Goal: Task Accomplishment & Management: Complete application form

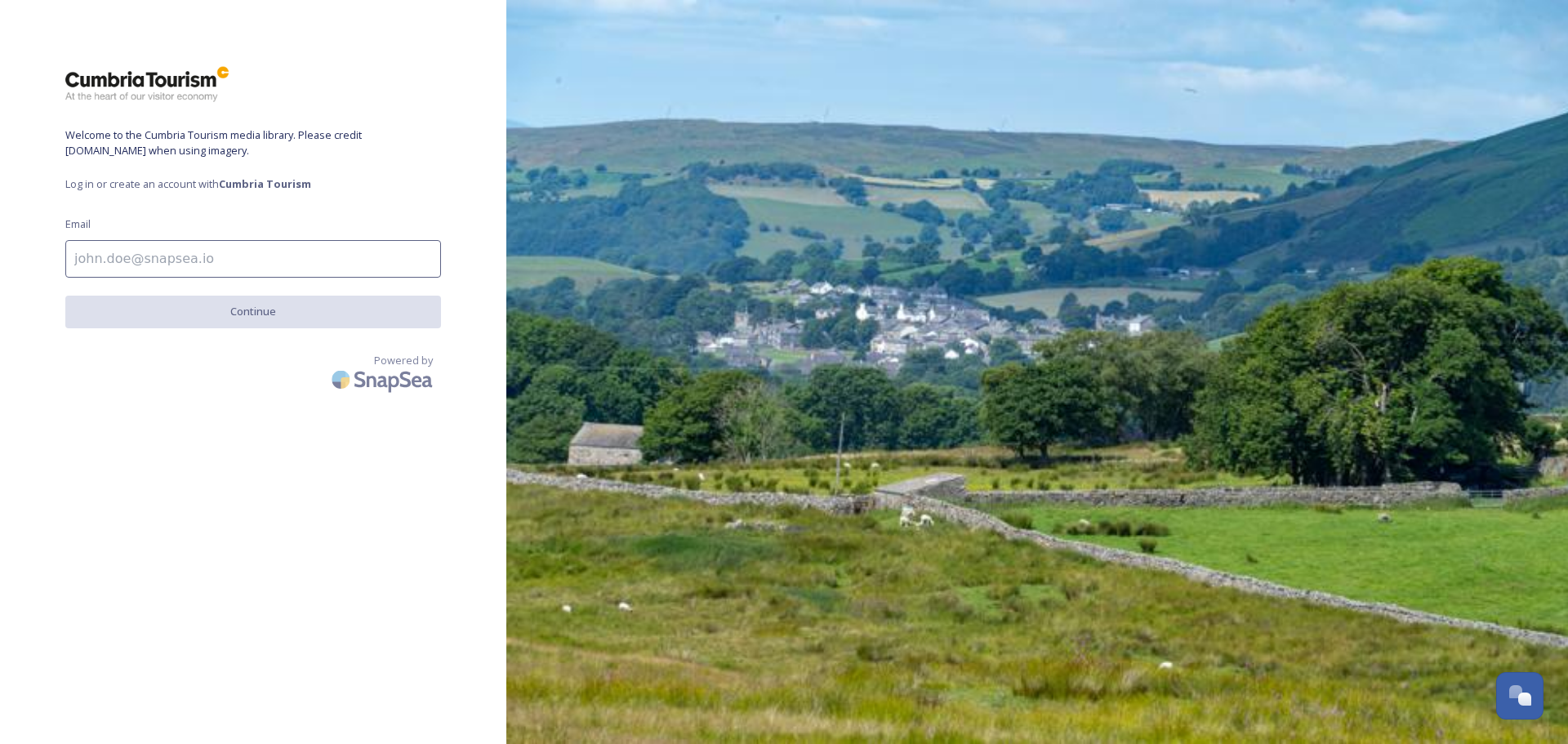
click at [192, 247] on input at bounding box center [253, 259] width 376 height 38
click at [216, 157] on span "Welcome to the Cumbria Tourism media library. Please credit [DOMAIN_NAME] when …" at bounding box center [253, 142] width 376 height 31
click at [76, 188] on span "Log in or create an account with Cumbria Tourism" at bounding box center [253, 184] width 376 height 16
click at [93, 257] on input at bounding box center [253, 259] width 376 height 38
type input "[EMAIL_ADDRESS][DOMAIN_NAME]"
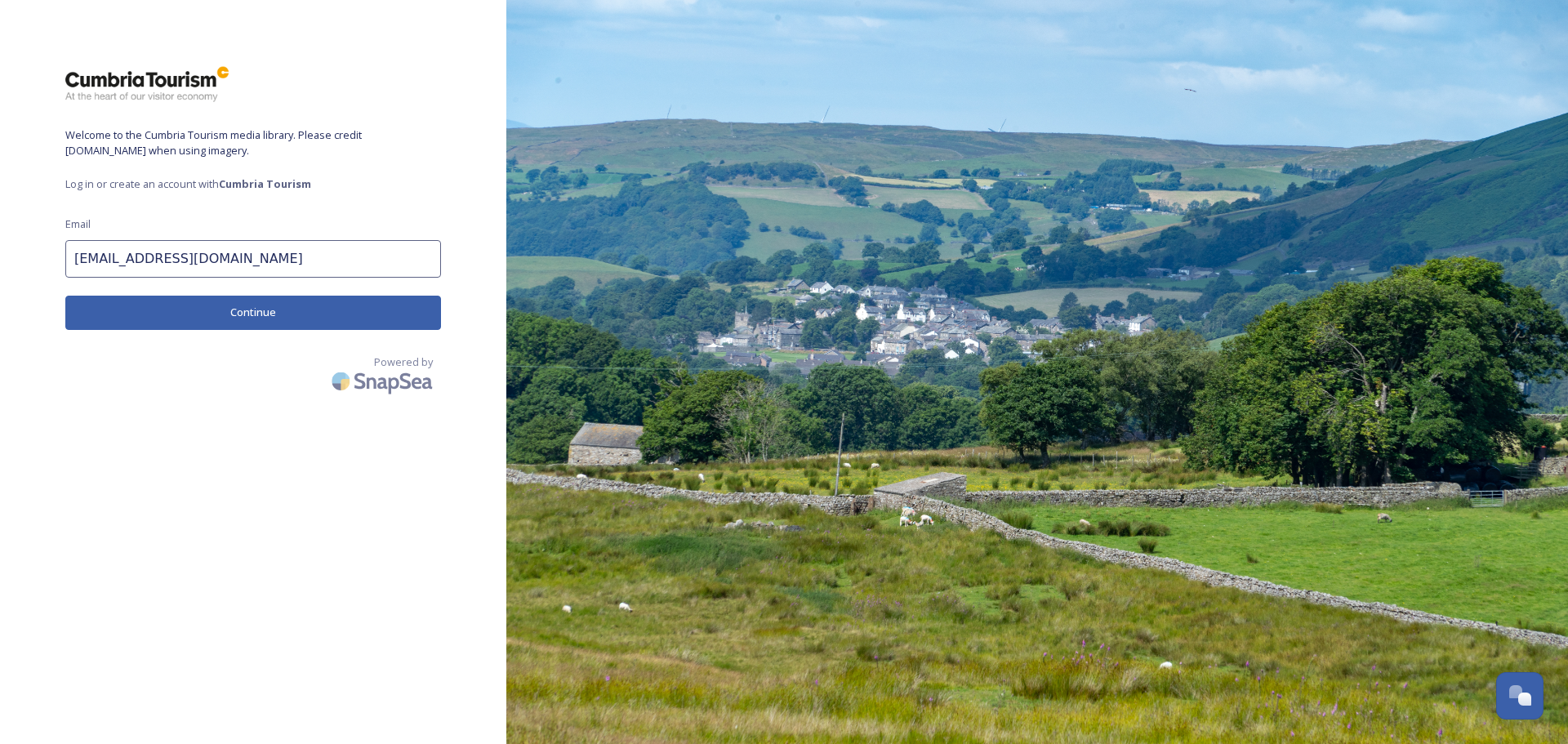
click at [233, 318] on button "Continue" at bounding box center [253, 312] width 376 height 34
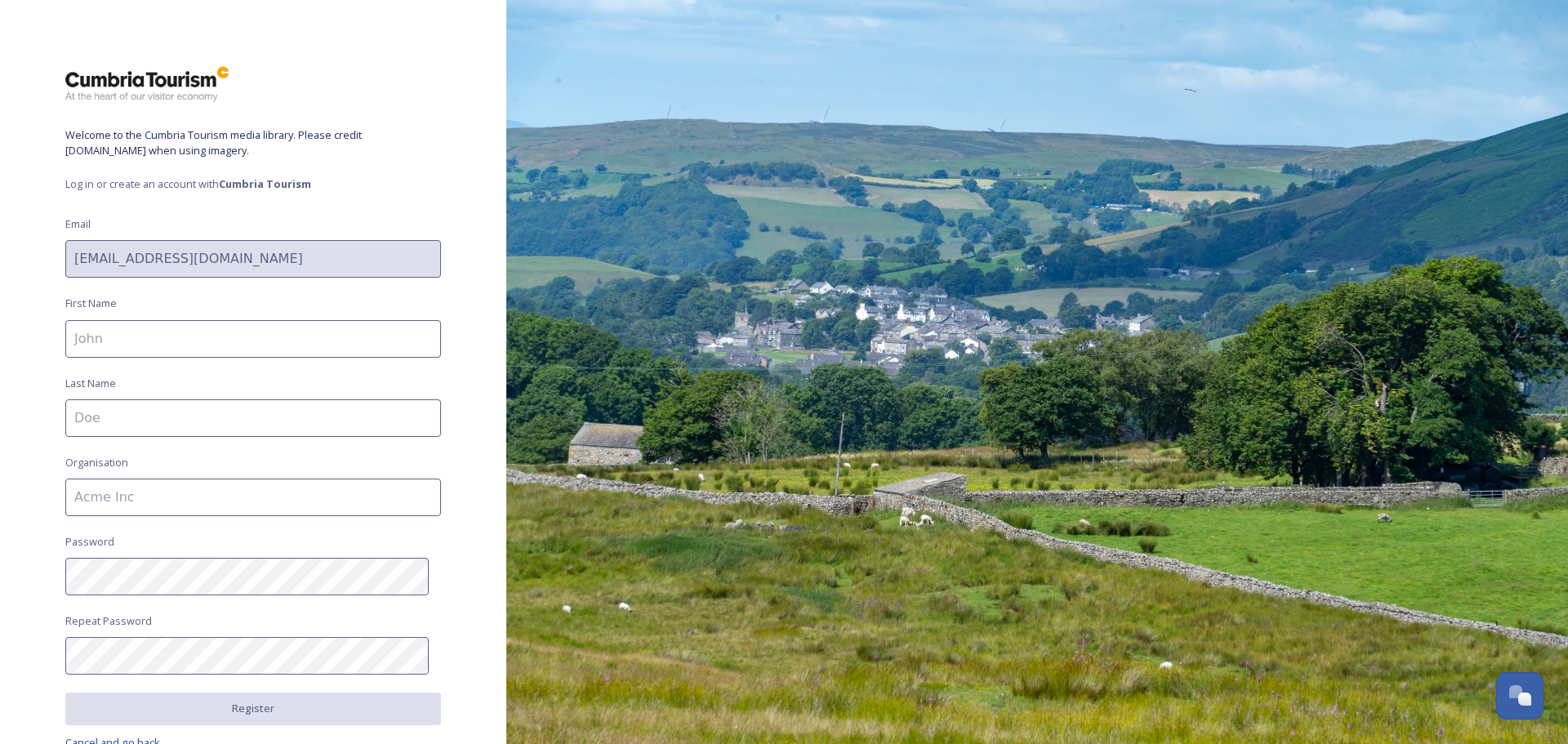
click at [75, 187] on span "Log in or create an account with Cumbria Tourism" at bounding box center [253, 184] width 376 height 16
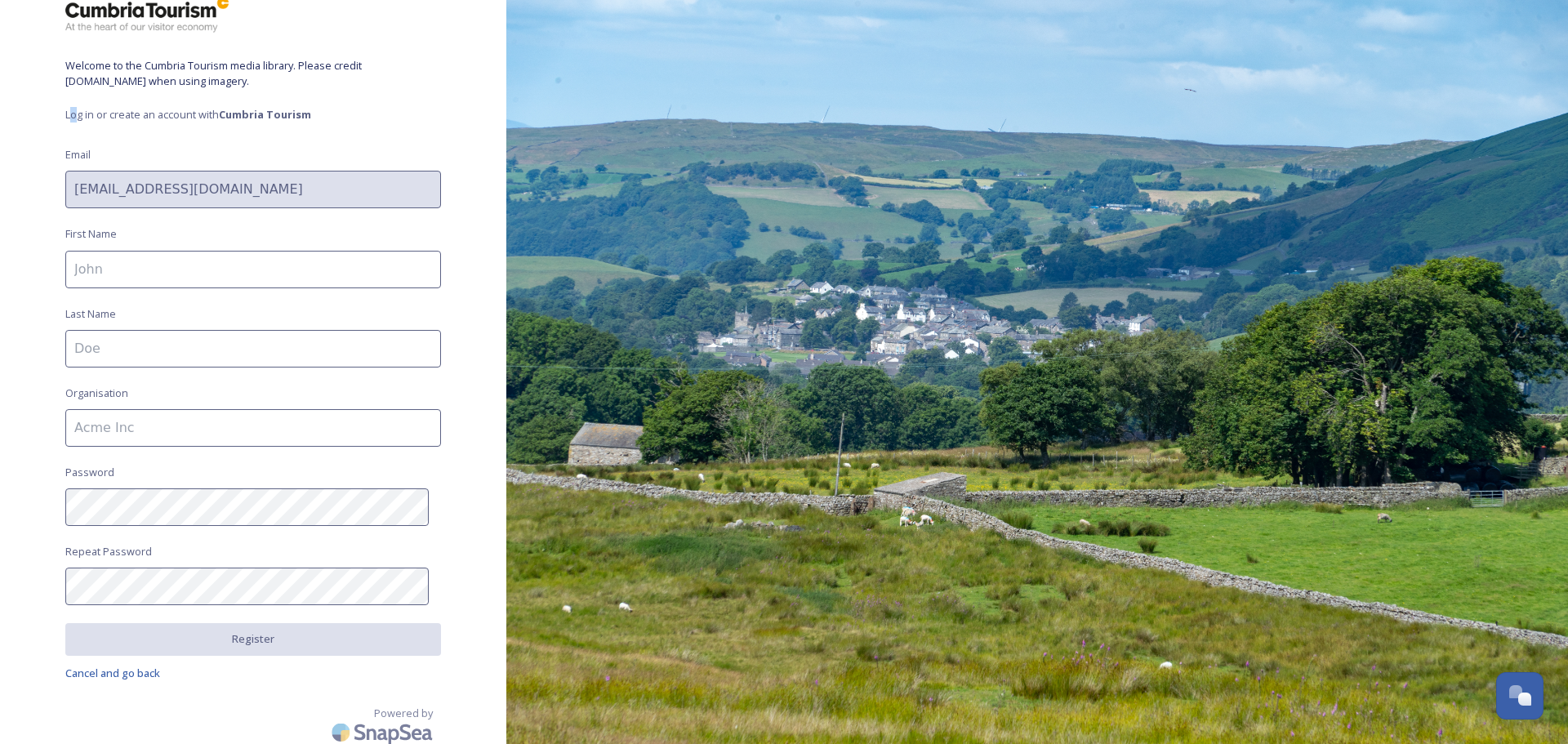
scroll to position [77, 0]
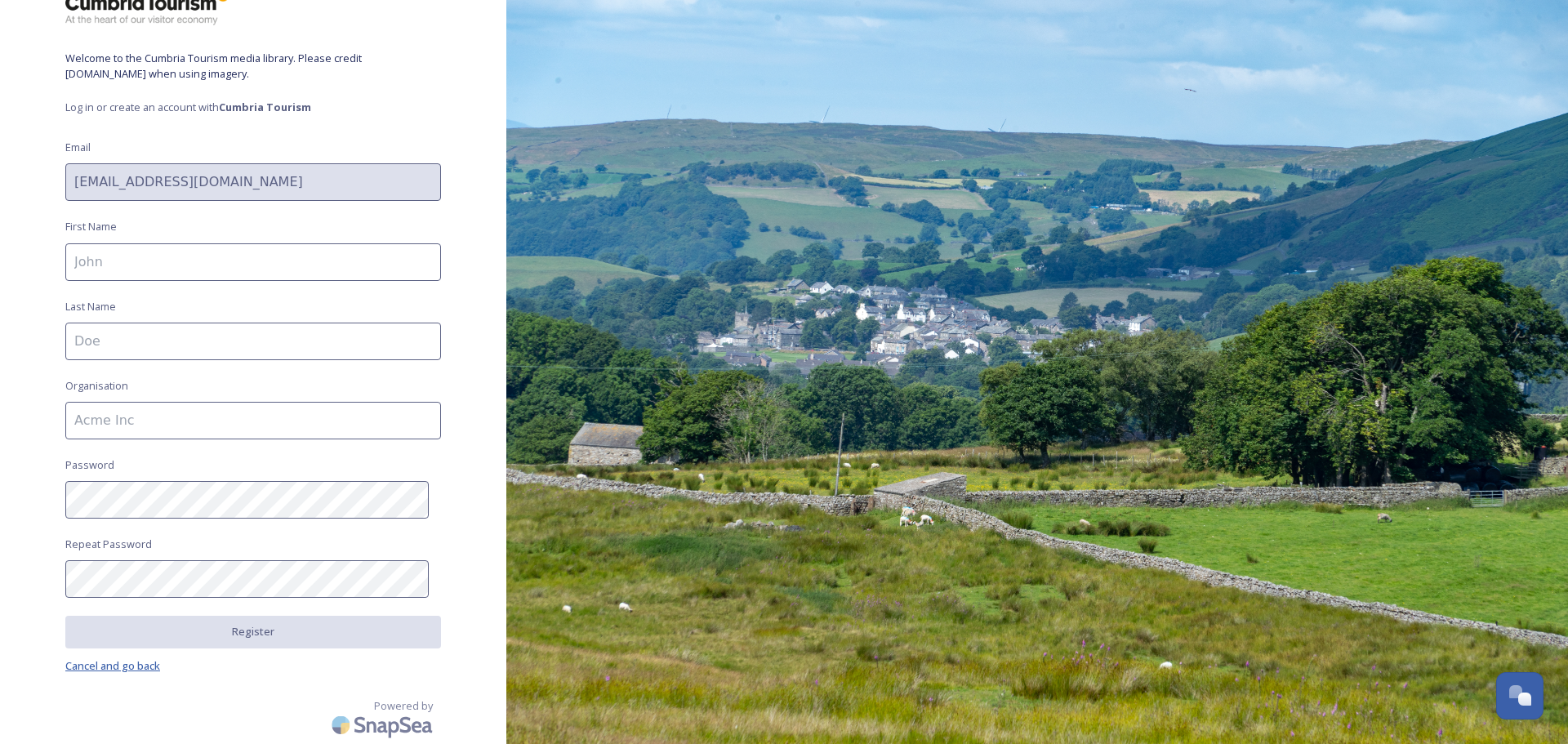
click at [125, 658] on span "Cancel and go back" at bounding box center [112, 665] width 95 height 15
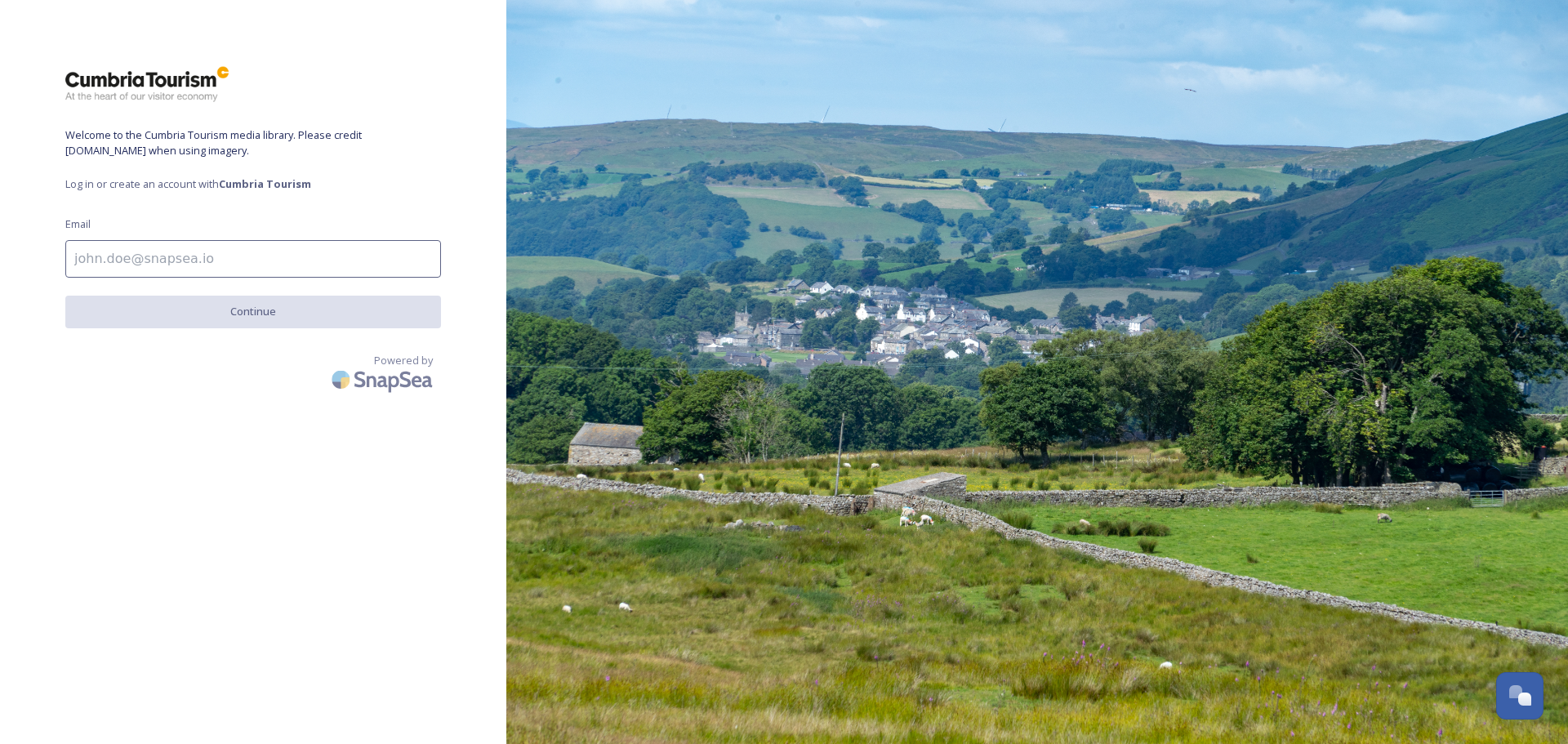
click at [78, 184] on span "Log in or create an account with Cumbria Tourism" at bounding box center [253, 184] width 376 height 16
click at [65, 176] on div "Welcome to the Cumbria Tourism media library. Please credit visitlakedistrict.c…" at bounding box center [253, 371] width 506 height 613
click at [236, 278] on div "Welcome to the Cumbria Tourism media library. Please credit visitlakedistrict.c…" at bounding box center [253, 371] width 506 height 613
click at [228, 253] on input at bounding box center [253, 259] width 376 height 38
type input "[EMAIL_ADDRESS][DOMAIN_NAME]"
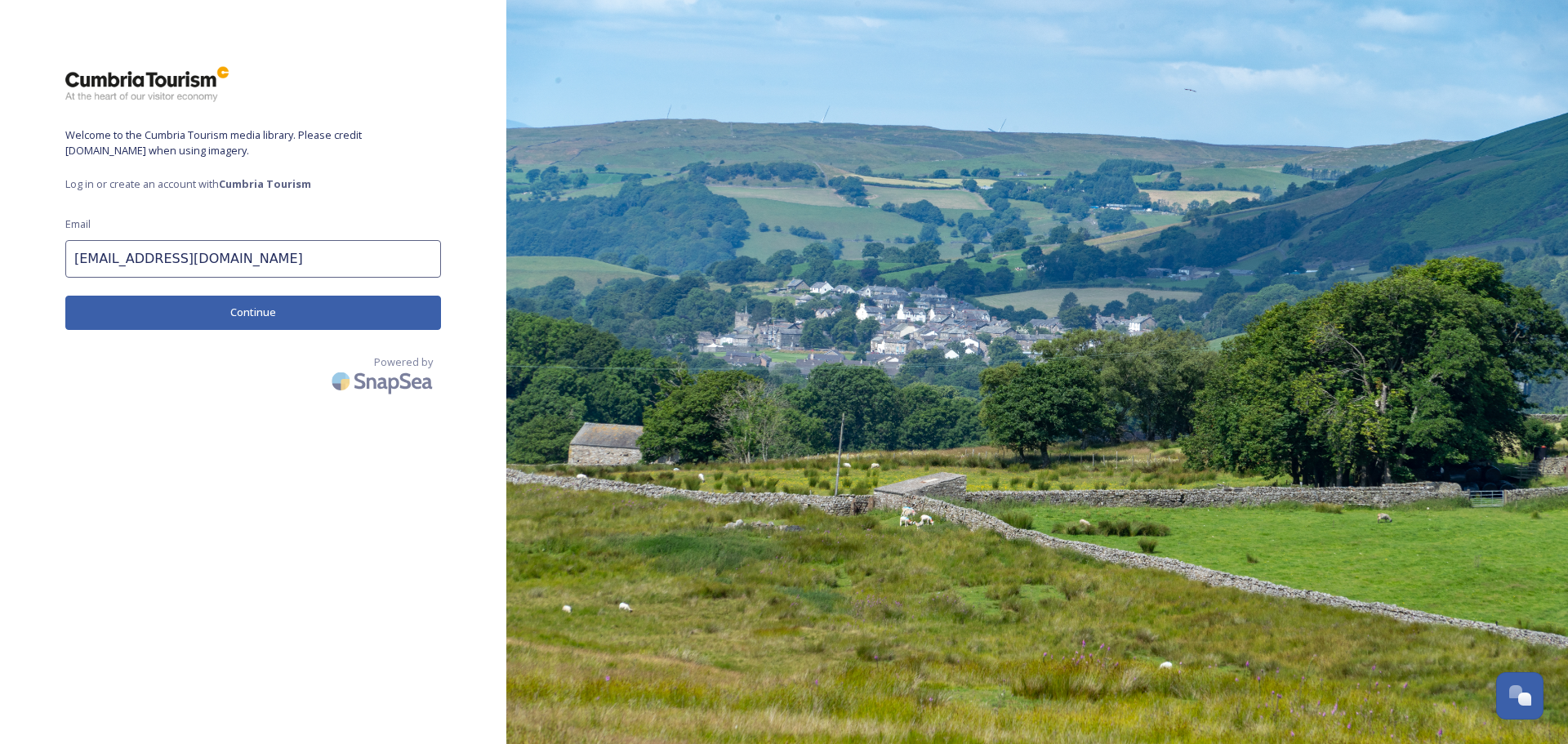
click at [247, 312] on button "Continue" at bounding box center [253, 312] width 376 height 34
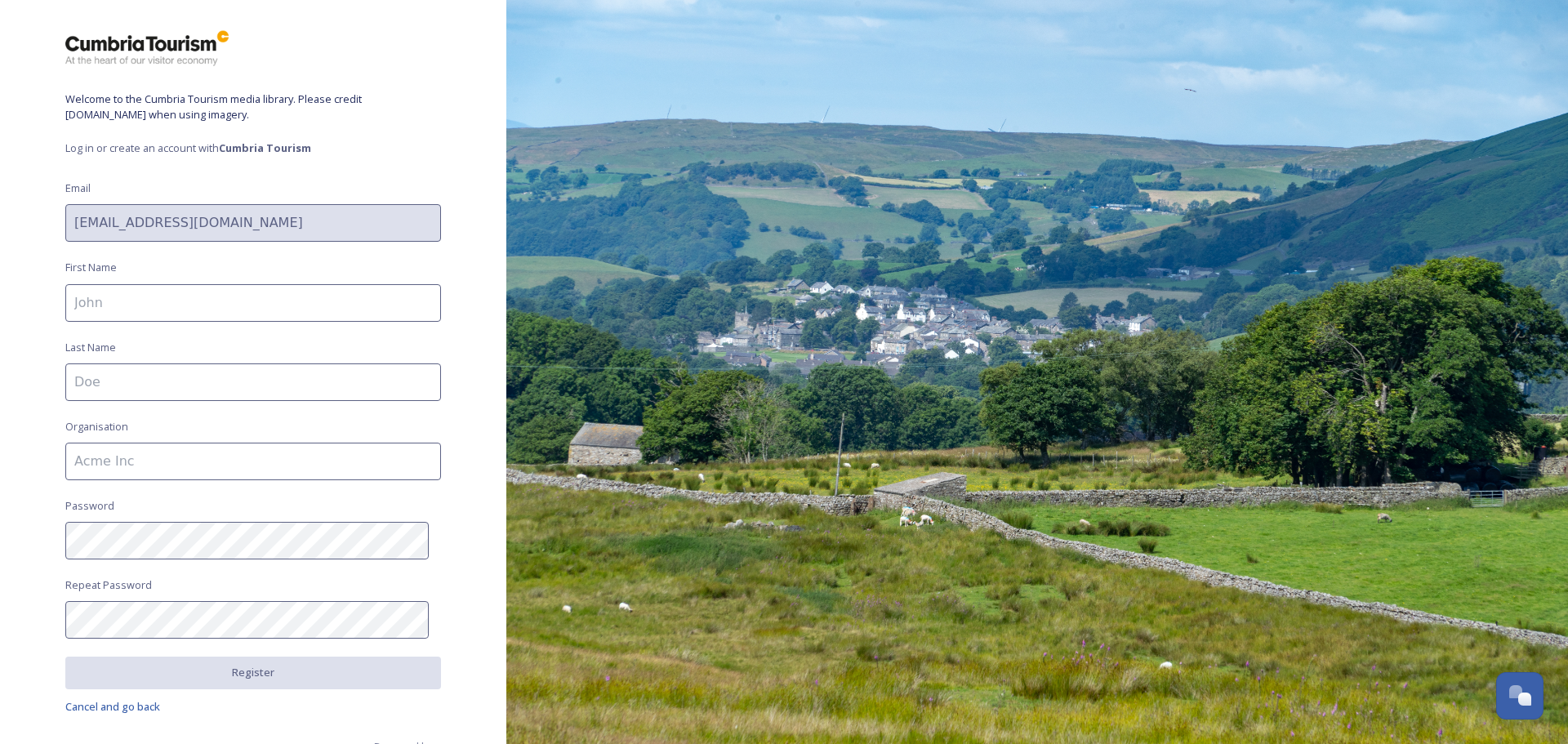
scroll to position [77, 0]
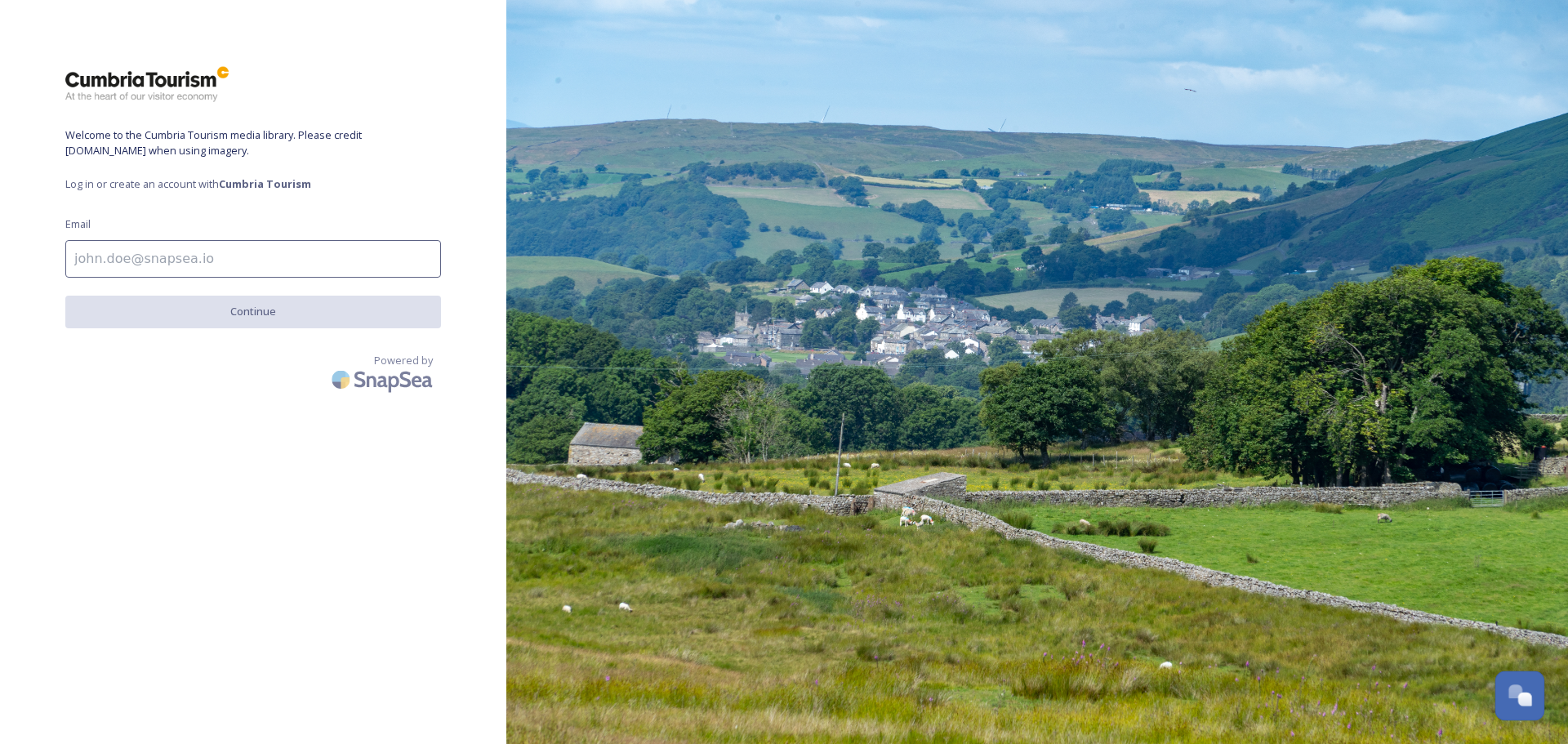
click at [1514, 706] on div "Open Chat" at bounding box center [1521, 694] width 48 height 28
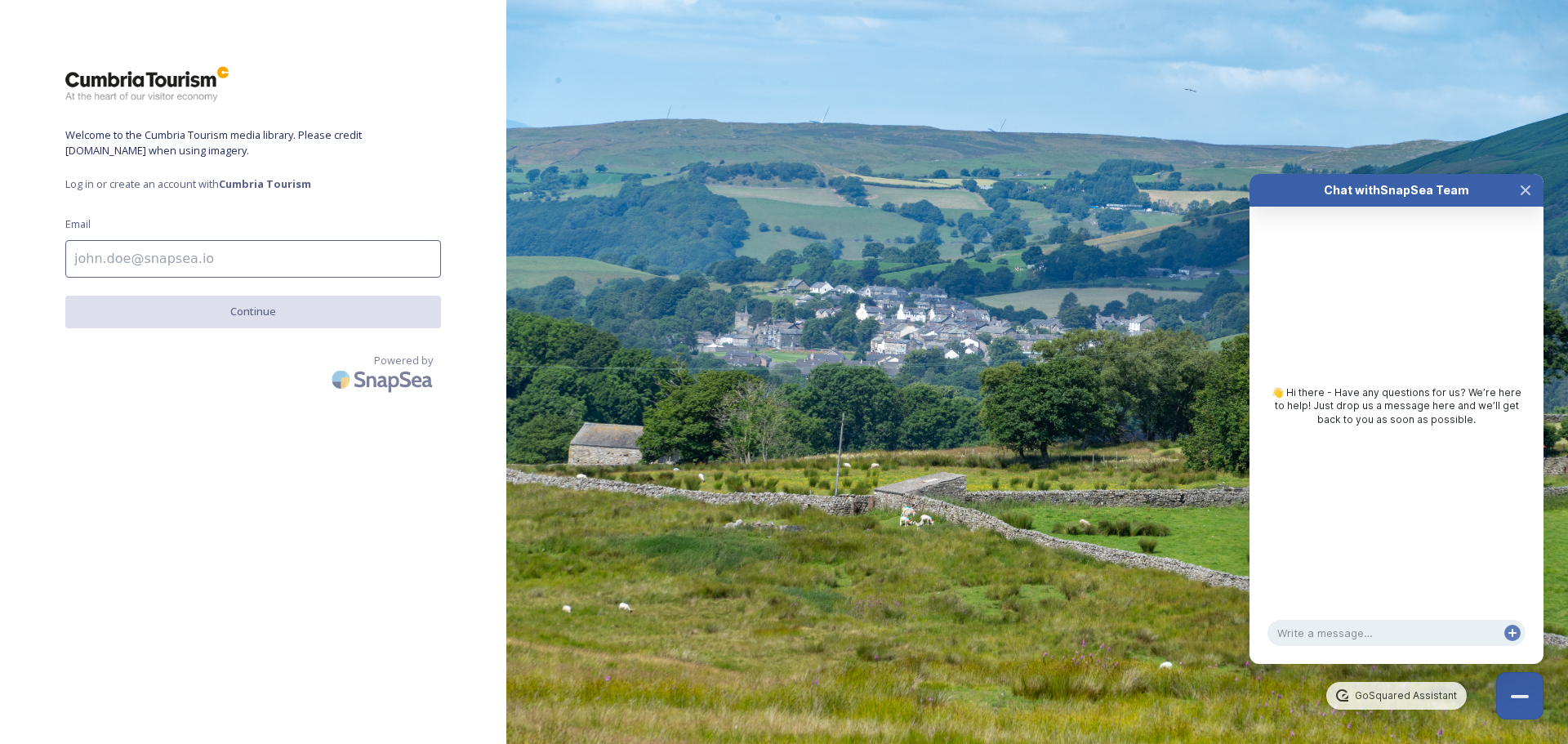
click at [1003, 568] on img at bounding box center [1037, 372] width 1062 height 744
drag, startPoint x: 204, startPoint y: 366, endPoint x: 813, endPoint y: 129, distance: 653.5
click at [203, 358] on div "Powered by" at bounding box center [253, 375] width 376 height 46
click at [255, 133] on span "Welcome to the Cumbria Tourism media library. Please credit [DOMAIN_NAME] when …" at bounding box center [253, 142] width 376 height 31
click at [323, 345] on div "Welcome to the Cumbria Tourism media library. Please credit visitlakedistrict.c…" at bounding box center [253, 371] width 506 height 613
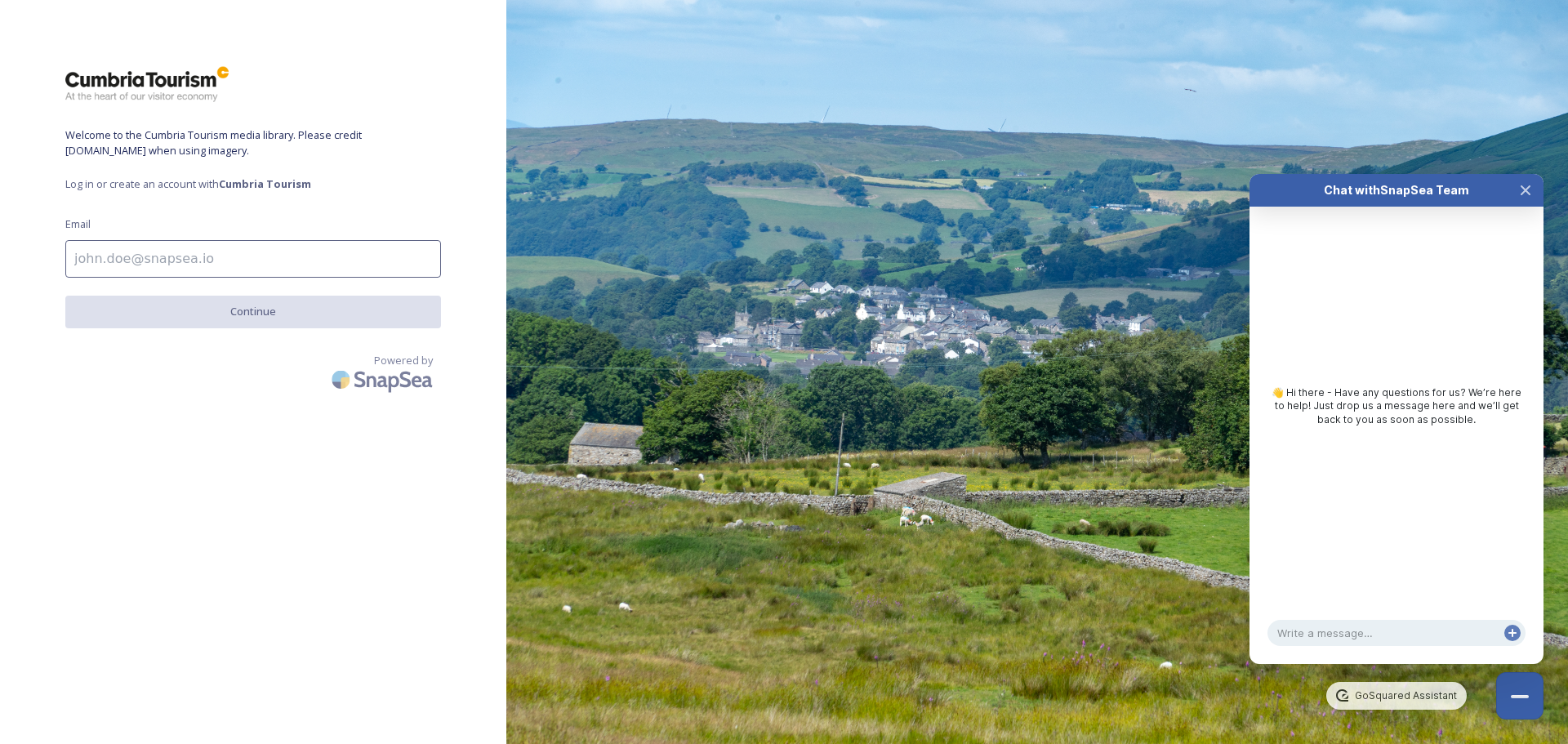
click at [171, 82] on img at bounding box center [146, 83] width 164 height 38
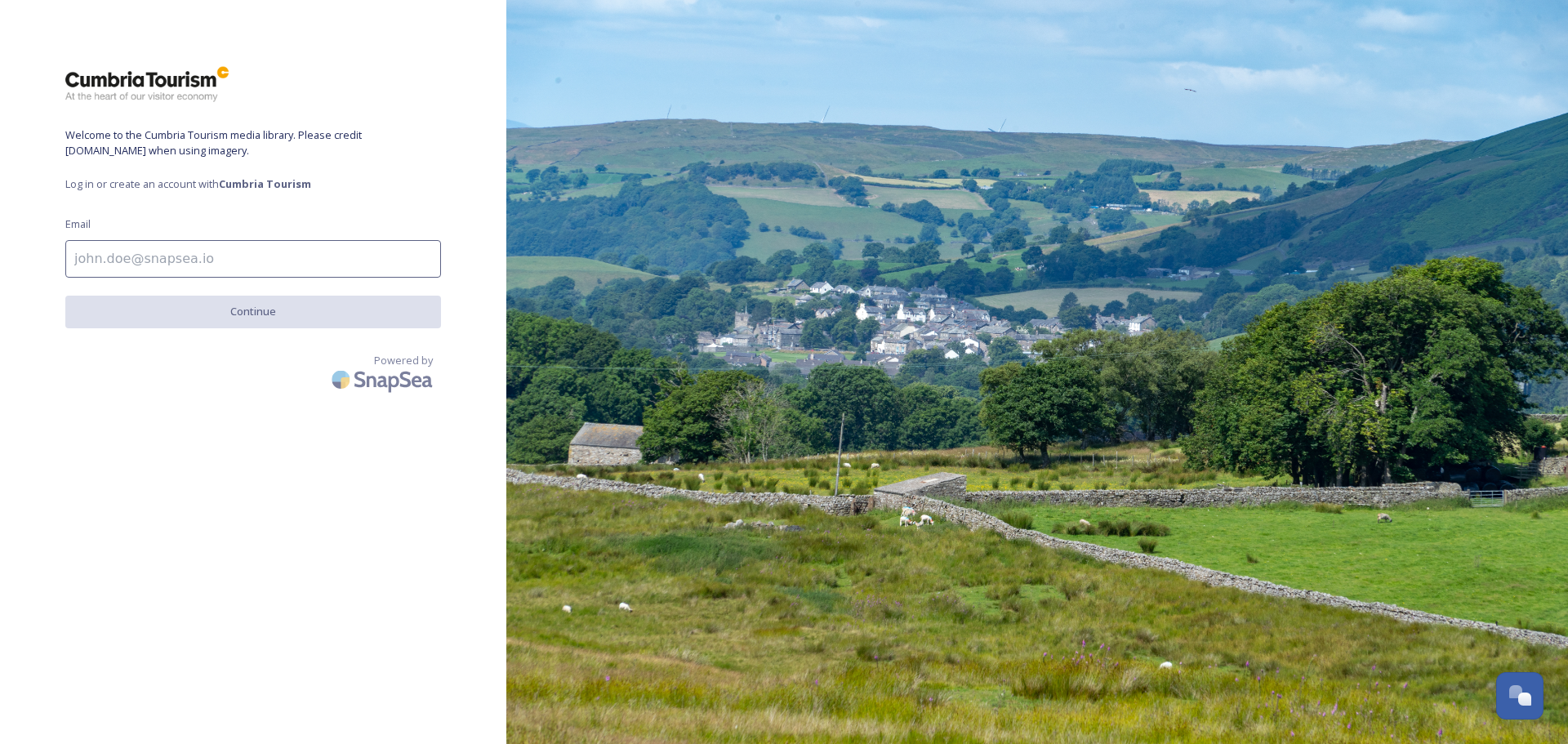
click at [249, 271] on input at bounding box center [253, 259] width 376 height 38
type input "[PERSON_NAME][EMAIL_ADDRESS][DOMAIN_NAME]"
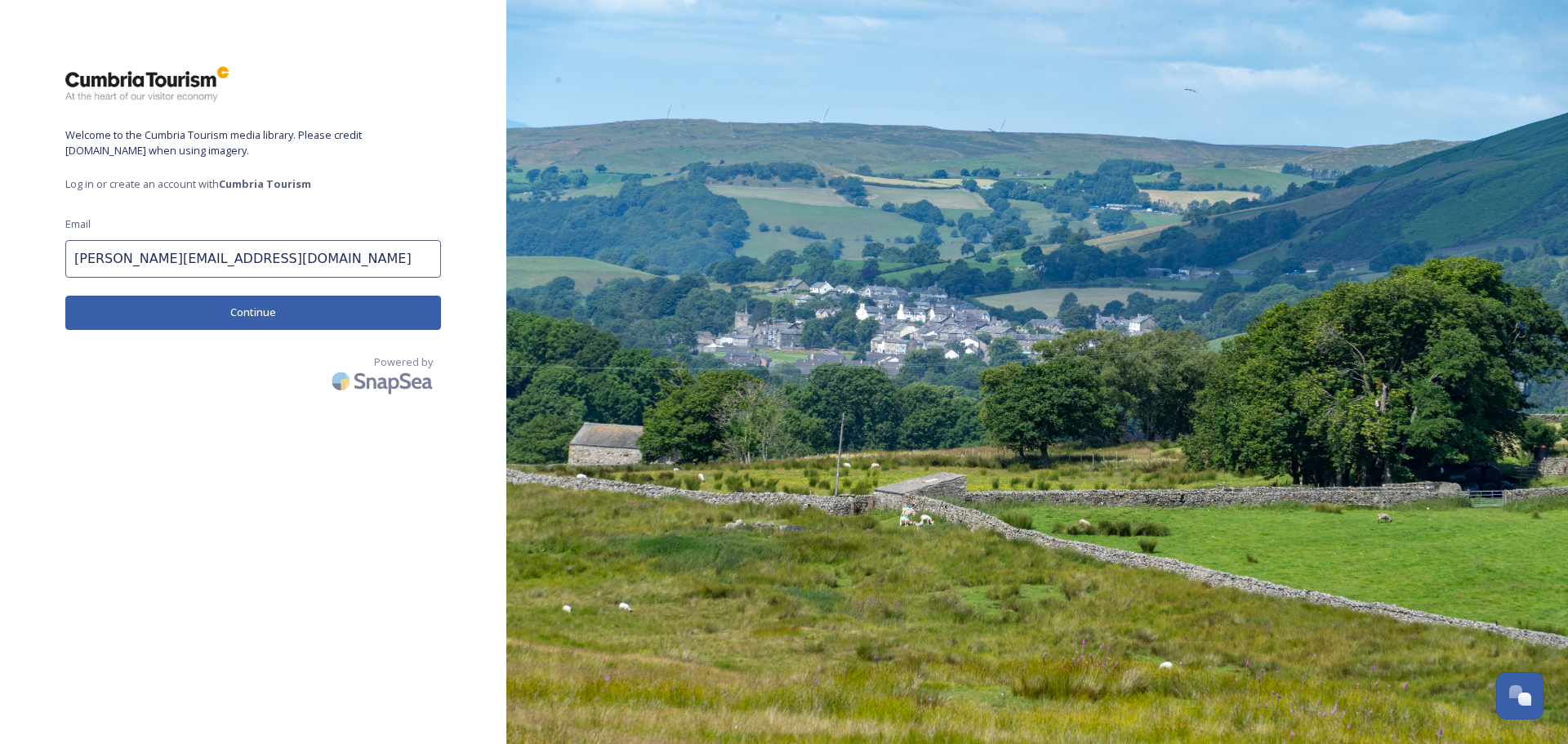
click at [225, 311] on button "Continue" at bounding box center [253, 312] width 376 height 34
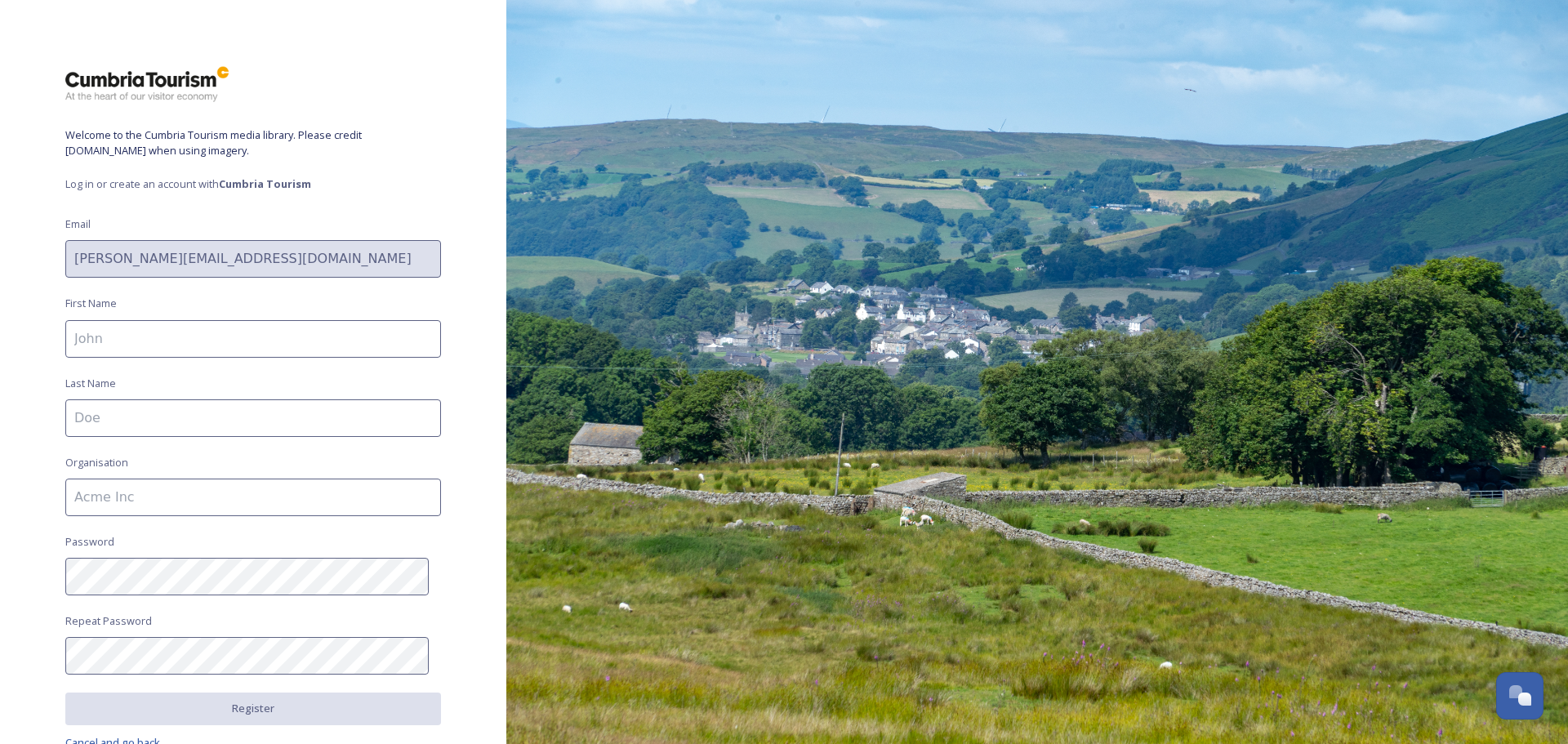
click at [0, 250] on div "Welcome to the Cumbria Tourism media library. Please credit visitlakedistrict.c…" at bounding box center [253, 371] width 506 height 613
